Goal: Find specific page/section: Find specific page/section

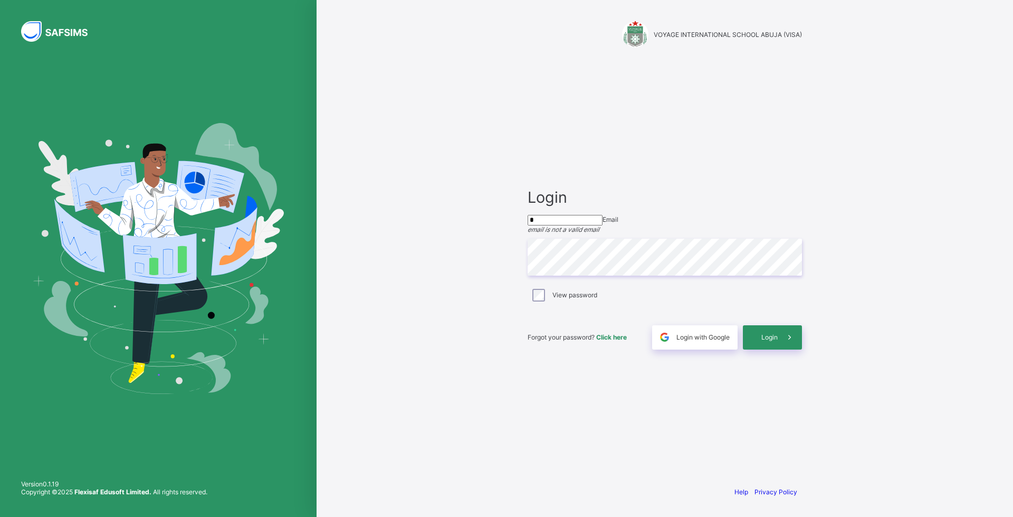
type input "**********"
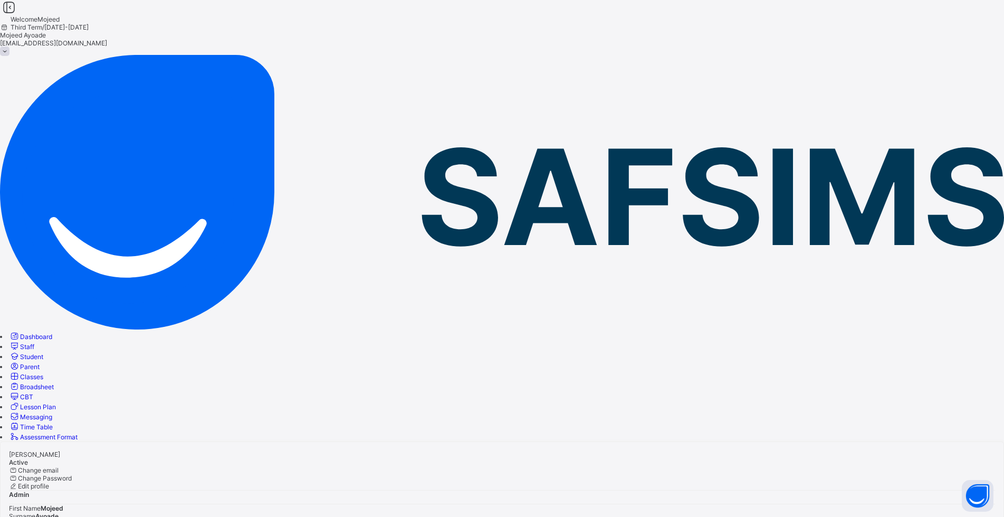
click at [43, 373] on span "Classes" at bounding box center [31, 377] width 23 height 8
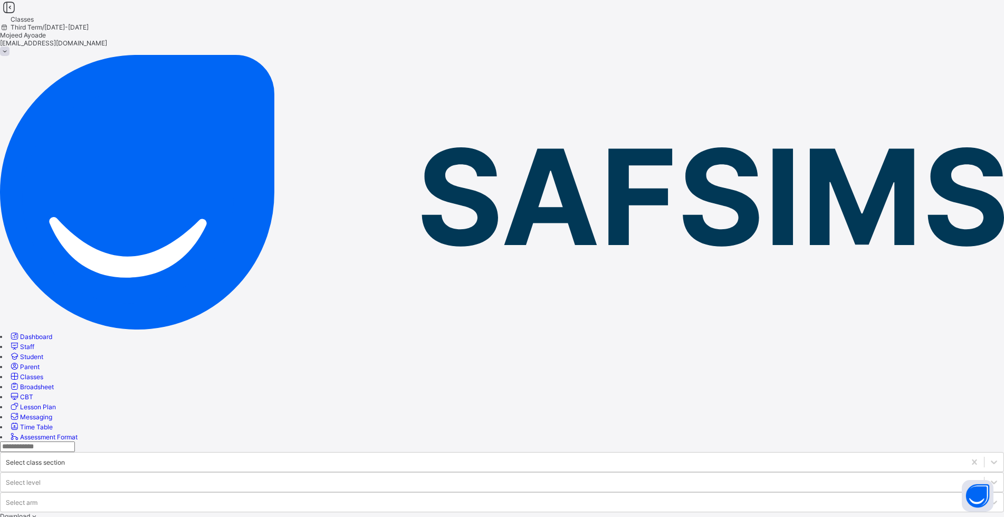
click at [89, 24] on span "Third Term / [DATE]-[DATE]" at bounding box center [44, 27] width 89 height 8
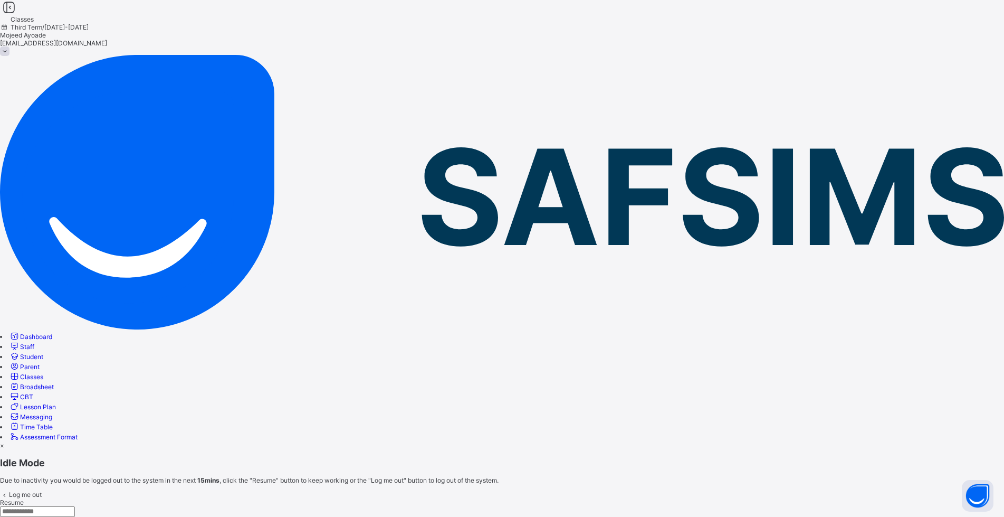
click at [663, 498] on div "Resume" at bounding box center [502, 502] width 1004 height 8
